Goal: Information Seeking & Learning: Learn about a topic

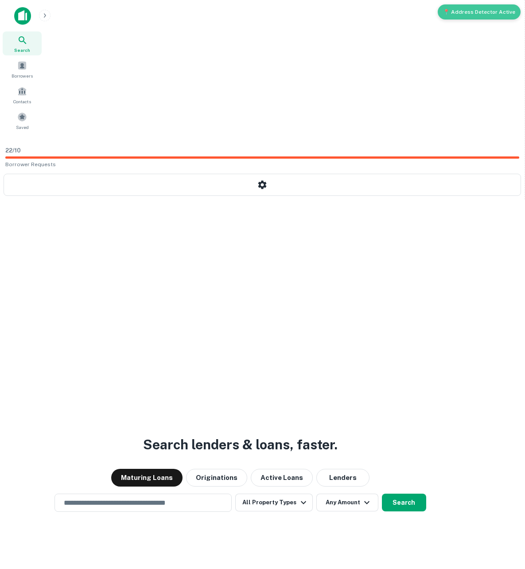
click at [240, 221] on div "Search lenders & loans, faster. Maturing Loans Originations Active Loans Lender…" at bounding box center [240, 505] width 466 height 569
click at [167, 497] on input "text" at bounding box center [142, 502] width 169 height 10
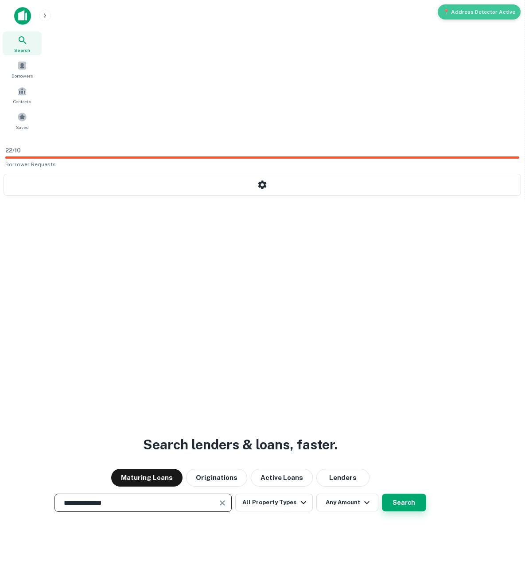
type input "**********"
click at [426, 493] on button "Search" at bounding box center [404, 502] width 44 height 18
